Goal: Task Accomplishment & Management: Use online tool/utility

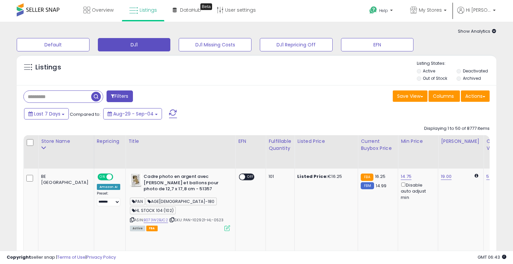
select select "**"
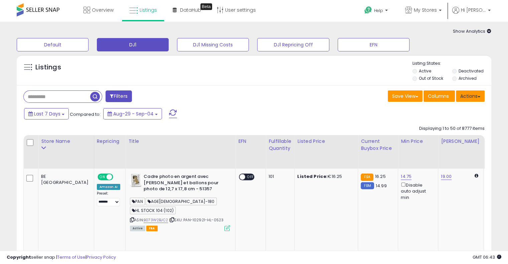
click at [480, 97] on button "Actions" at bounding box center [470, 95] width 29 height 11
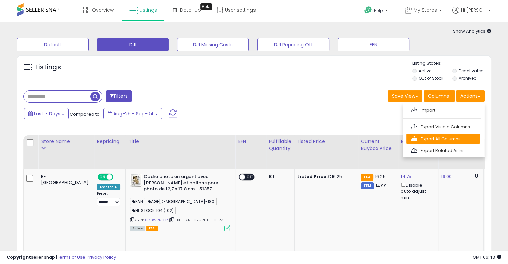
click at [475, 138] on link "Export All Columns" at bounding box center [442, 139] width 73 height 10
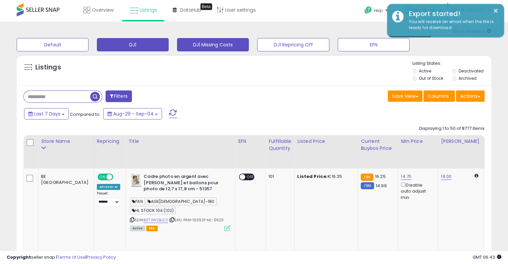
click at [228, 47] on button "DJ1 Missing Costs" at bounding box center [213, 44] width 72 height 13
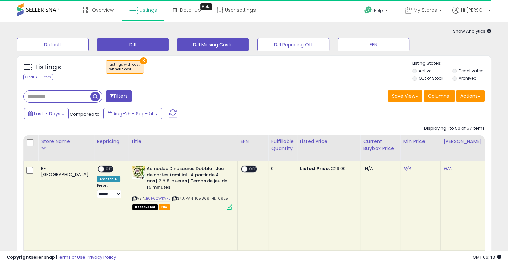
click at [143, 46] on button "DJ1" at bounding box center [133, 44] width 72 height 13
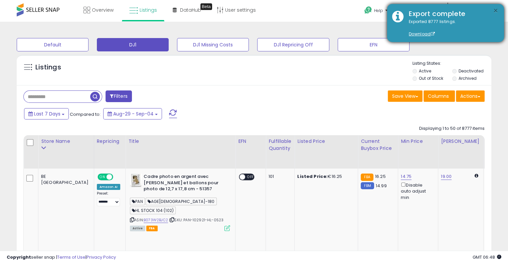
click at [496, 10] on button "×" at bounding box center [495, 11] width 5 height 8
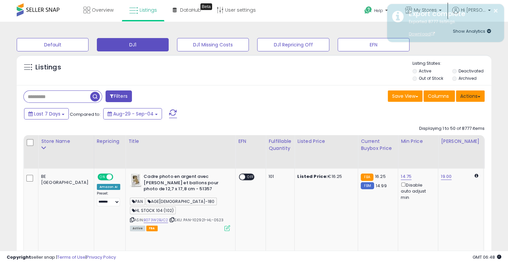
click at [475, 98] on button "Actions" at bounding box center [470, 95] width 29 height 11
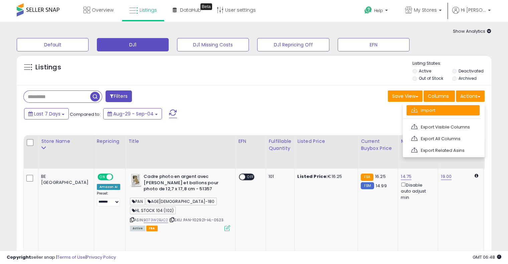
click at [473, 110] on link "Import" at bounding box center [442, 110] width 73 height 10
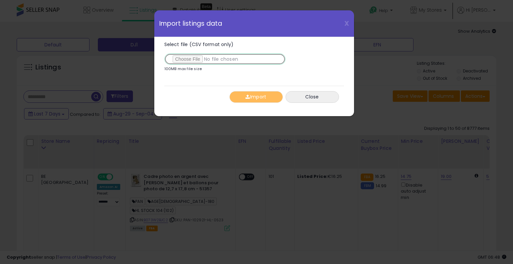
click at [193, 58] on input "Select file (CSV format only)" at bounding box center [224, 58] width 121 height 11
type input "**********"
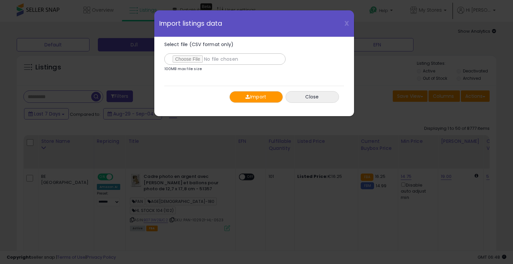
click at [258, 94] on button "Import" at bounding box center [255, 97] width 53 height 12
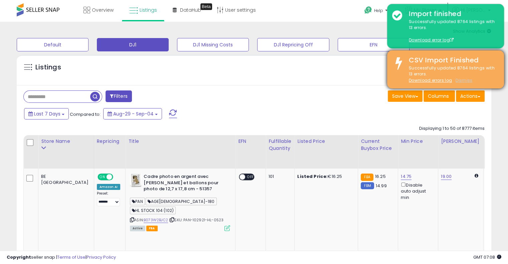
click at [462, 79] on u "Dismiss" at bounding box center [463, 80] width 17 height 6
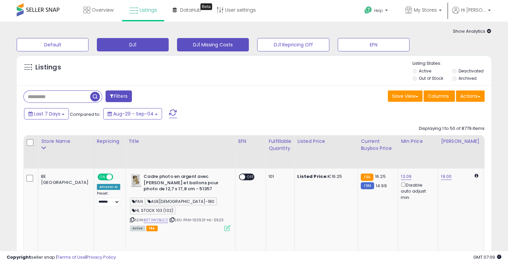
click at [236, 42] on button "DJ1 Missing Costs" at bounding box center [213, 44] width 72 height 13
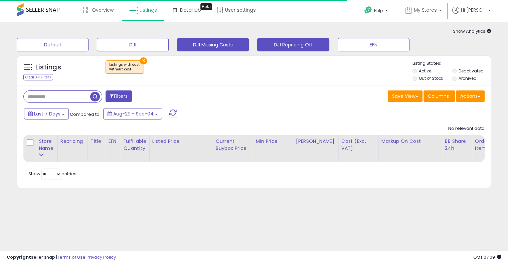
click at [294, 45] on button "DJ1 Repricing Off" at bounding box center [293, 44] width 72 height 13
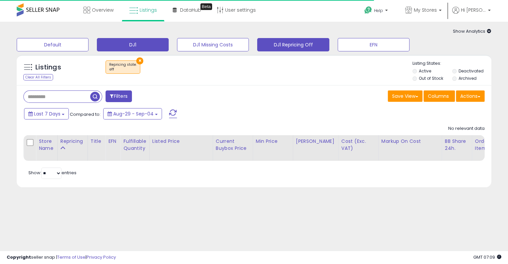
click at [132, 41] on button "DJ1" at bounding box center [133, 44] width 72 height 13
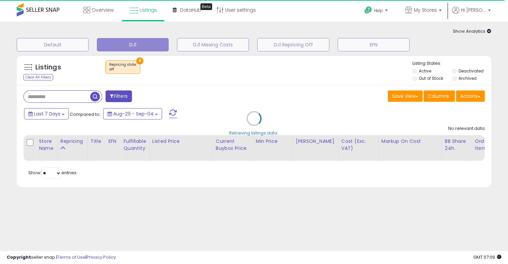
click at [489, 30] on icon at bounding box center [489, 31] width 4 height 4
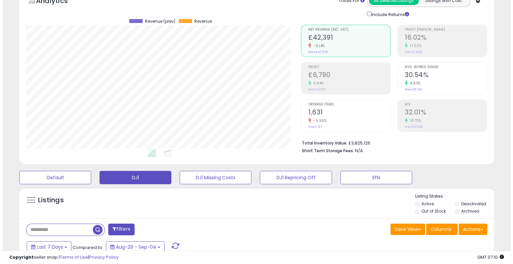
scroll to position [134, 0]
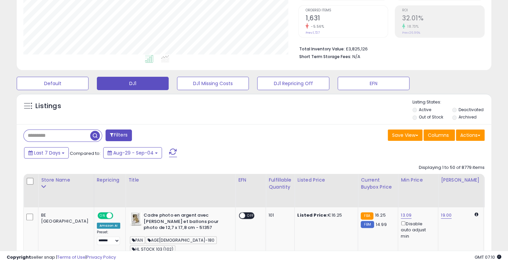
click at [69, 135] on input "text" at bounding box center [57, 136] width 66 height 12
paste input "**********"
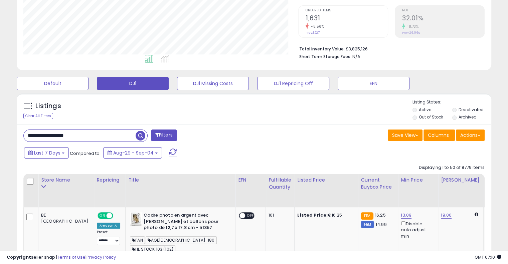
type input "**********"
click at [136, 135] on span "button" at bounding box center [141, 136] width 10 height 10
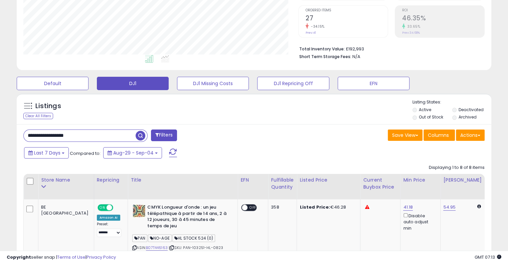
scroll to position [0, 0]
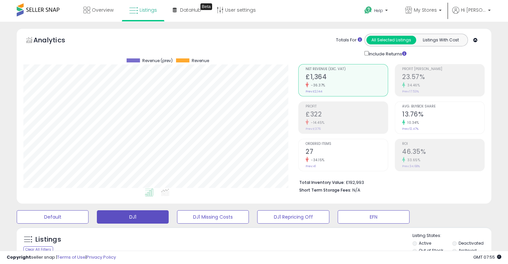
click at [475, 41] on icon at bounding box center [475, 40] width 4 height 4
